Goal: Navigation & Orientation: Understand site structure

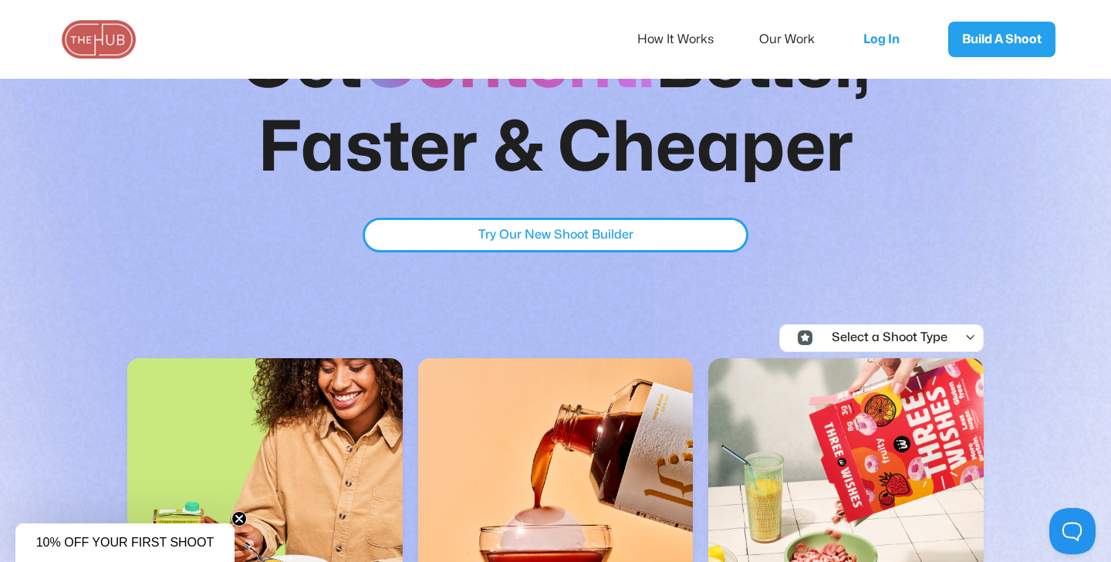
scroll to position [38, 0]
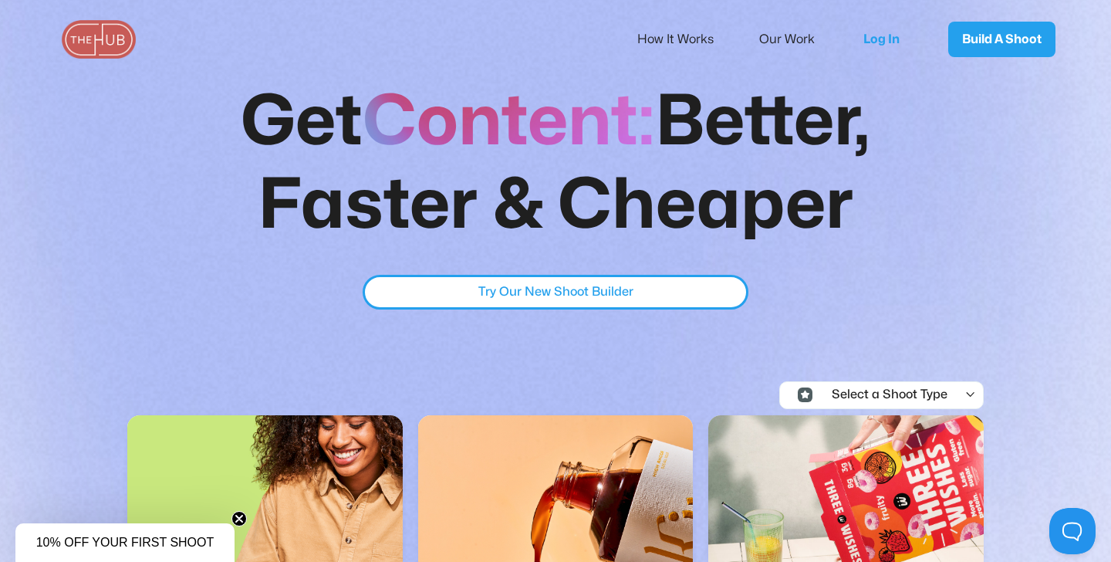
click at [110, 30] on img at bounding box center [98, 39] width 77 height 39
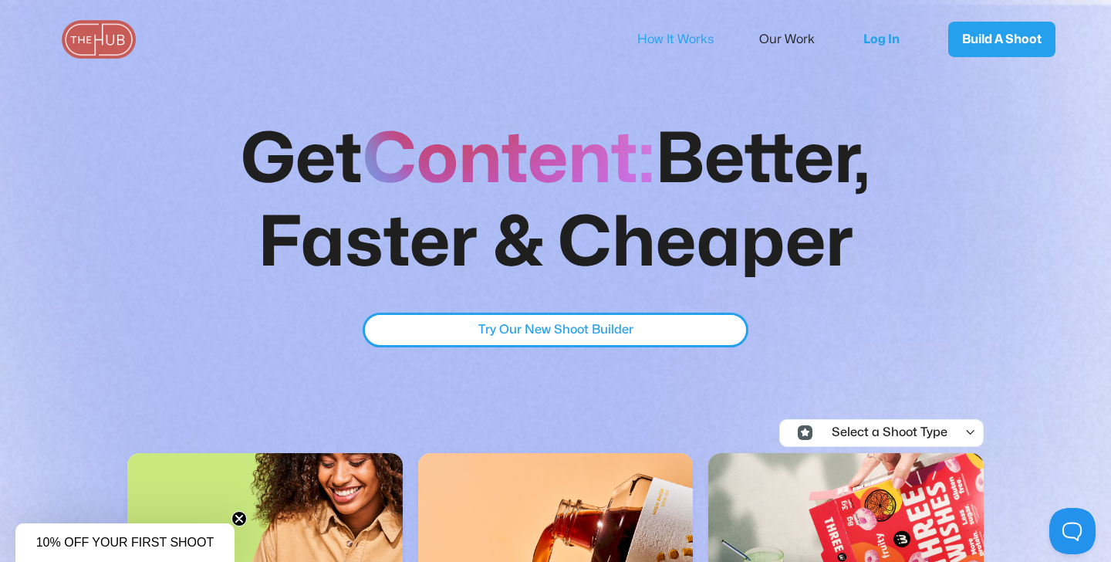
click at [678, 42] on link "How It Works" at bounding box center [685, 39] width 97 height 32
